Goal: Task Accomplishment & Management: Manage account settings

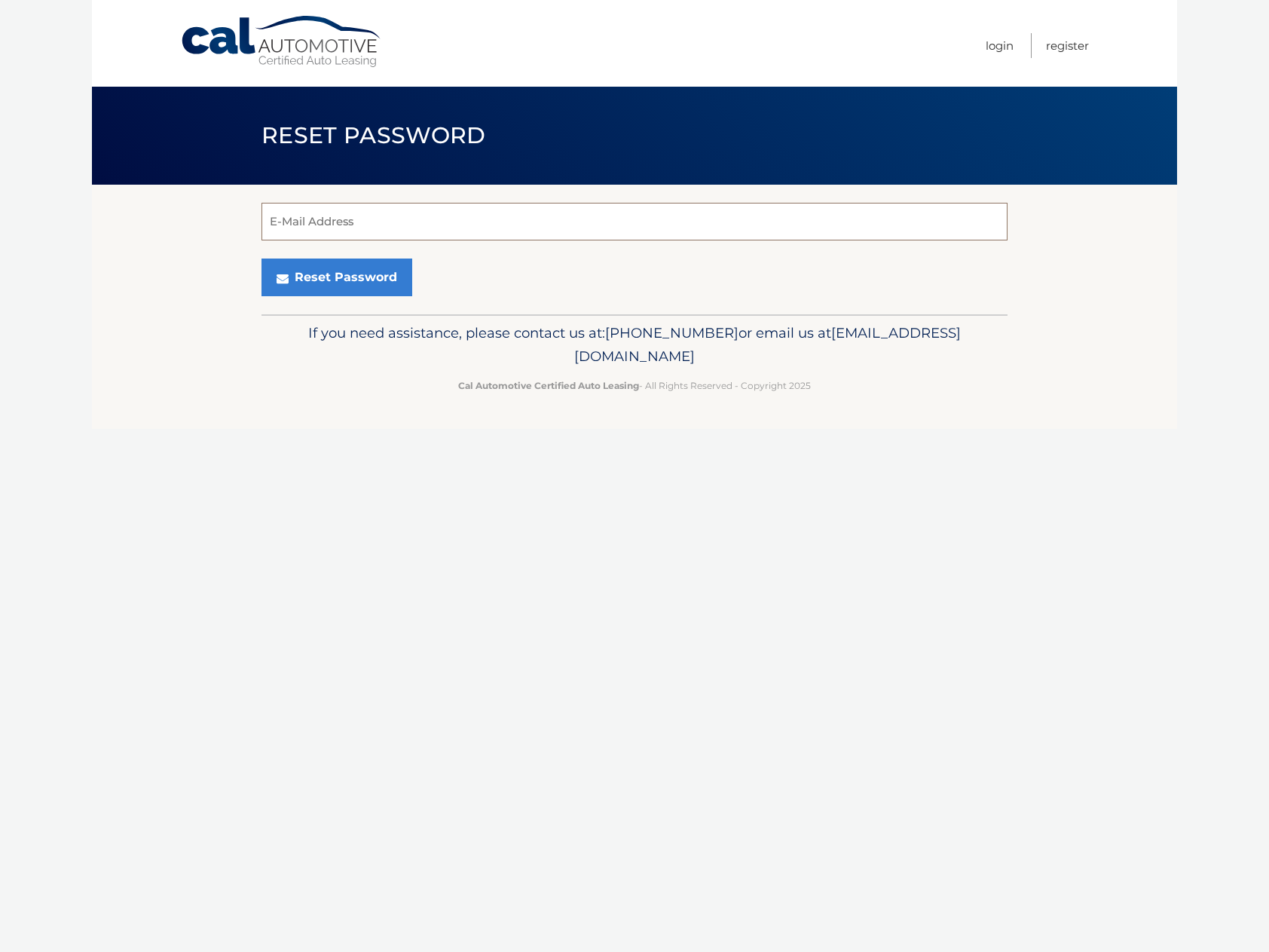
click at [389, 218] on input "E-Mail Address" at bounding box center [635, 222] width 746 height 37
click at [389, 221] on input "E-Mail Address" at bounding box center [635, 222] width 746 height 37
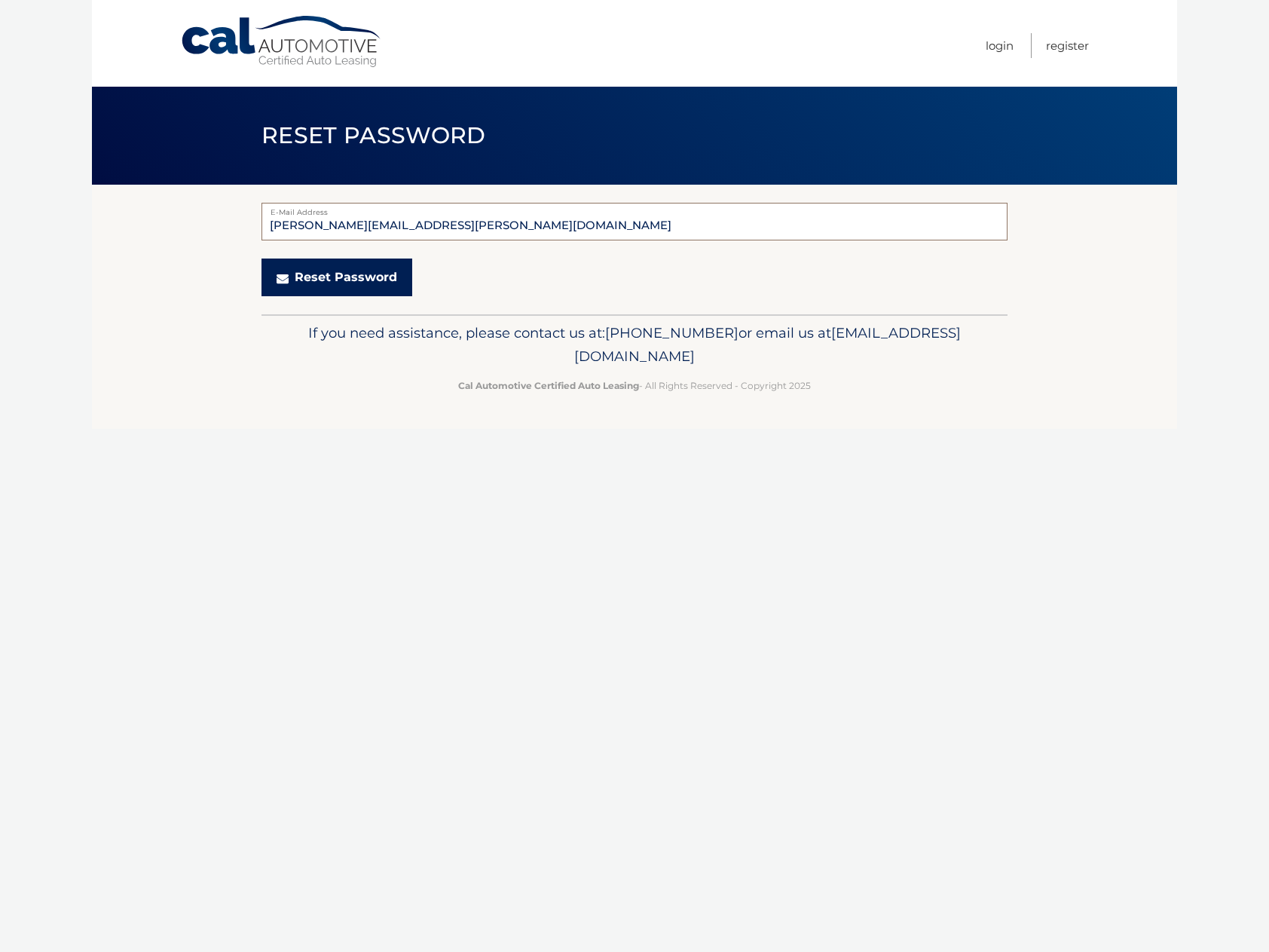
type input "ron.duval@mazdaofnorthmiami.com"
click at [331, 281] on button "Reset Password" at bounding box center [337, 277] width 150 height 37
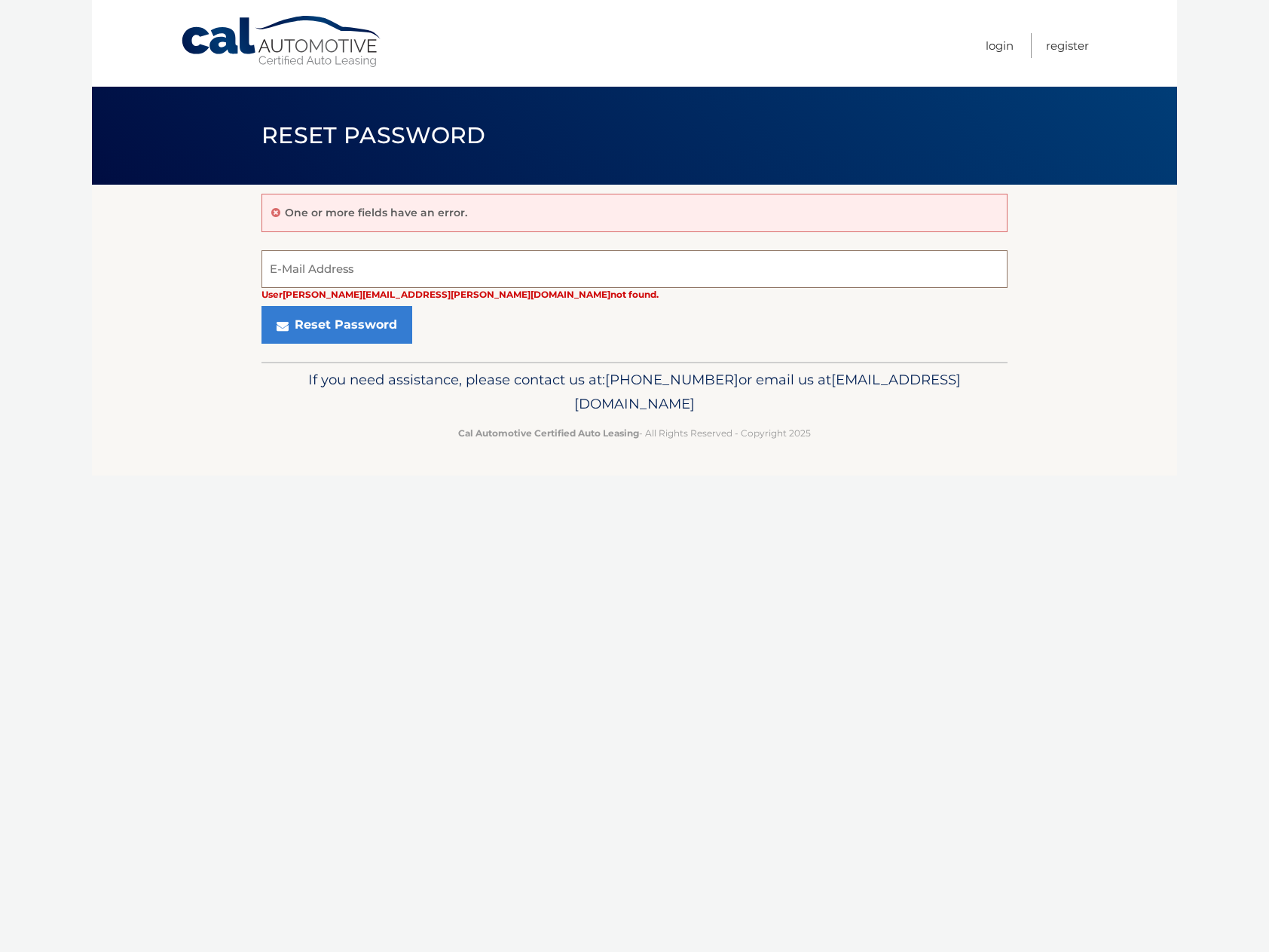
click at [382, 264] on input "E-Mail Address" at bounding box center [635, 269] width 746 height 37
type input "[EMAIL_ADDRESS][DOMAIN_NAME]"
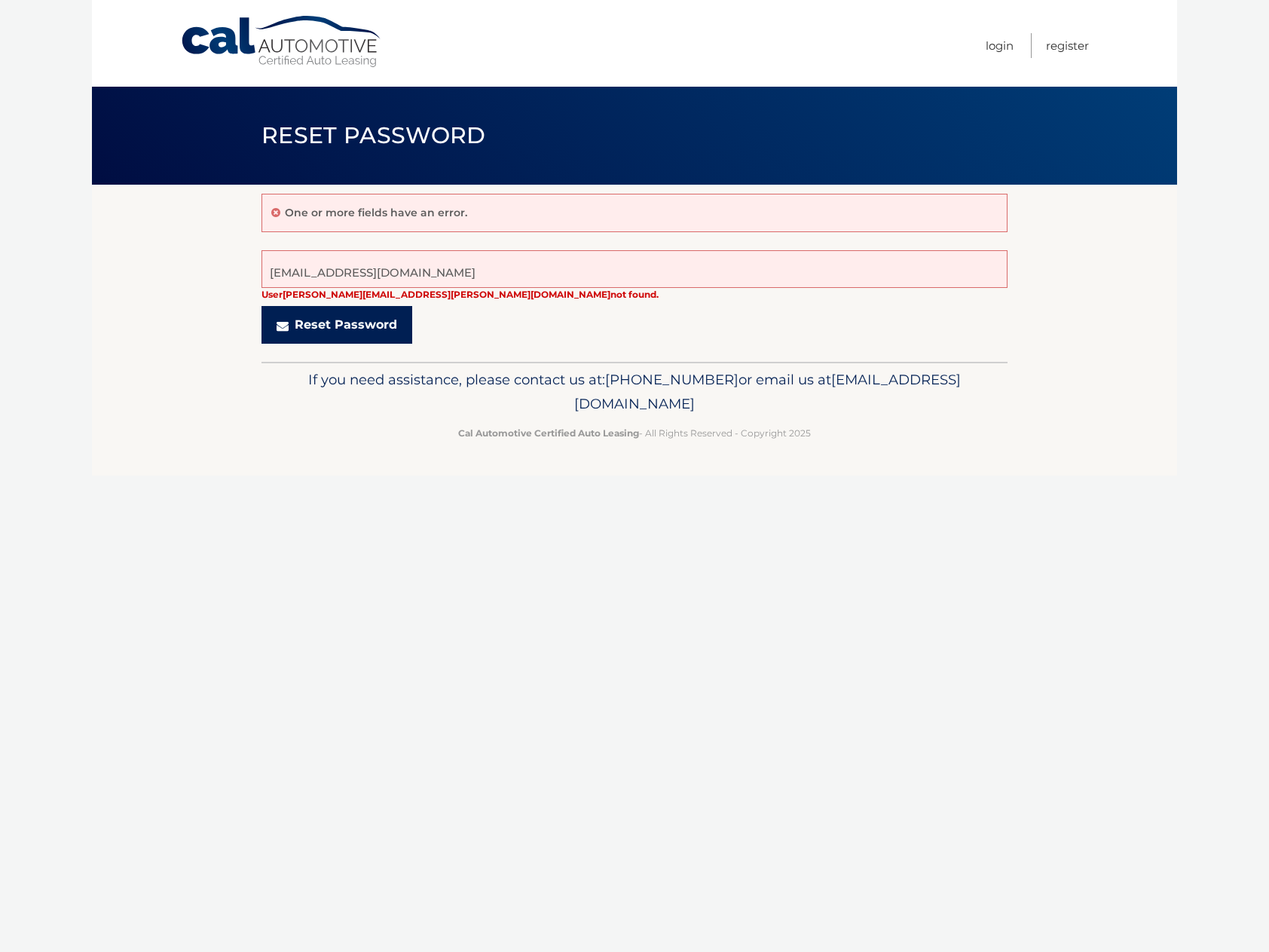
click at [343, 325] on button "Reset Password" at bounding box center [337, 325] width 150 height 37
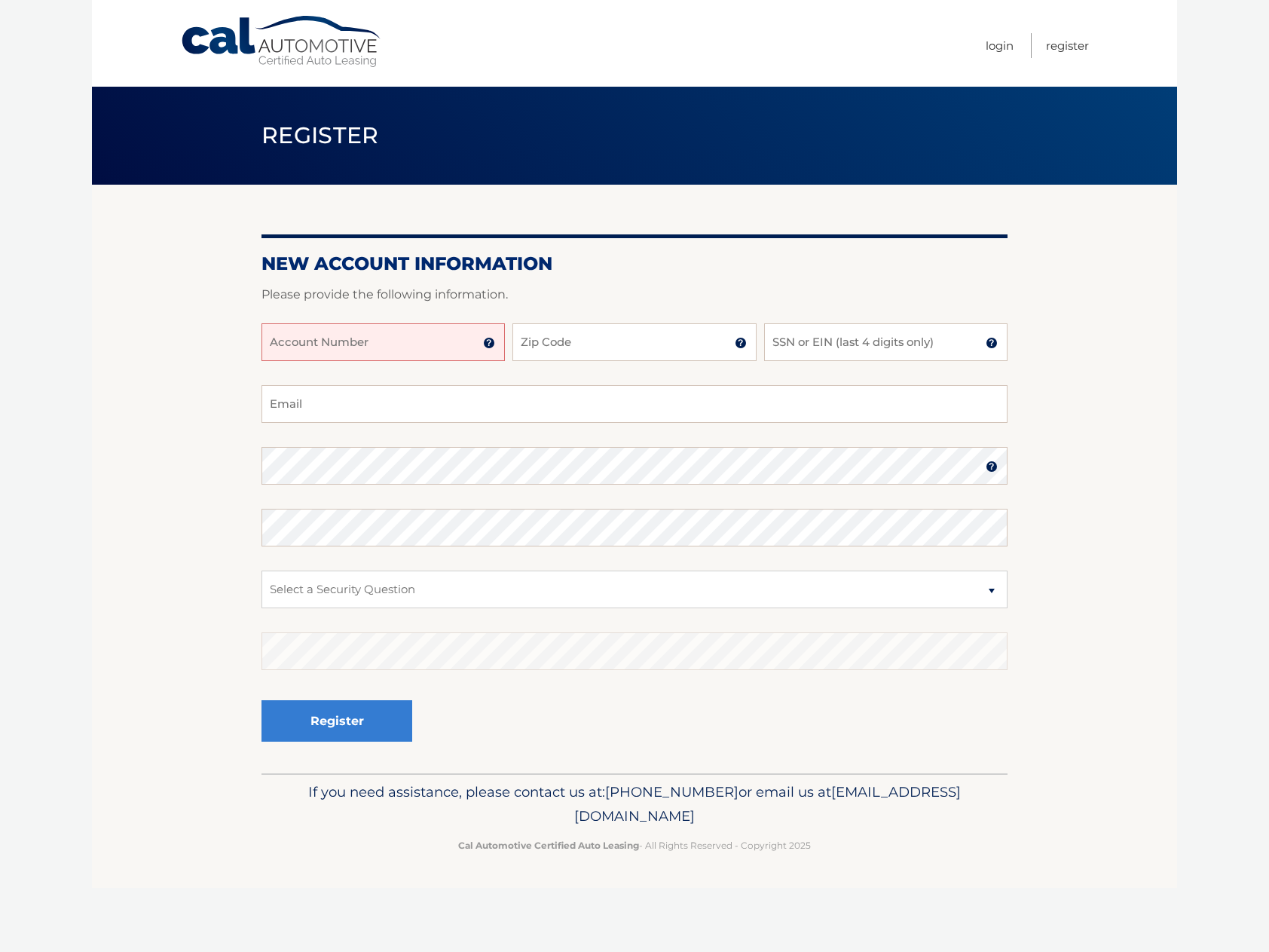
click at [411, 354] on input "Account Number" at bounding box center [383, 342] width 243 height 37
